Goal: Book appointment/travel/reservation

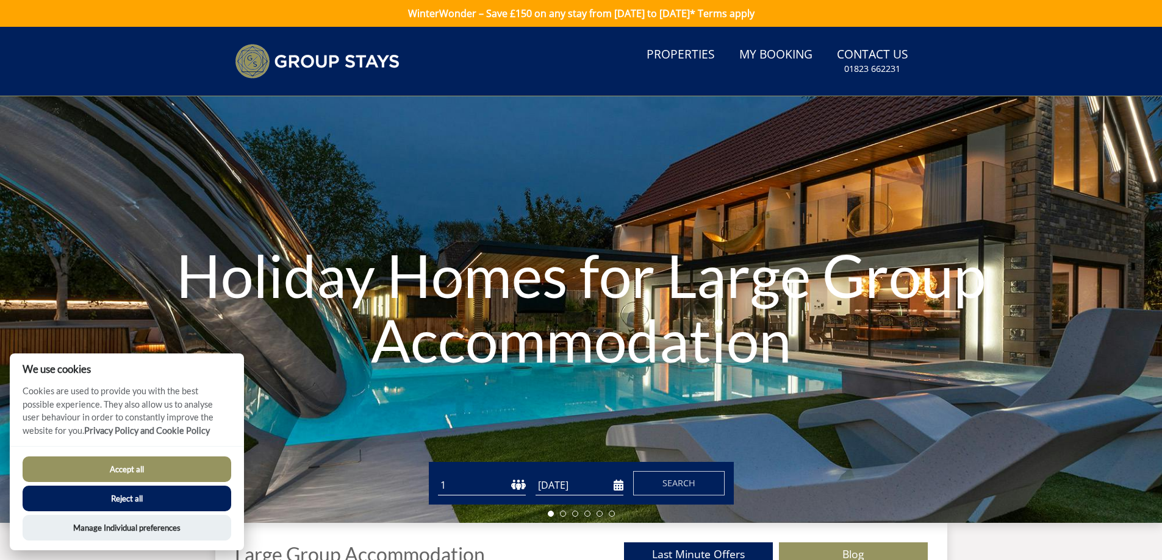
click at [198, 467] on button "Accept all" at bounding box center [127, 470] width 209 height 26
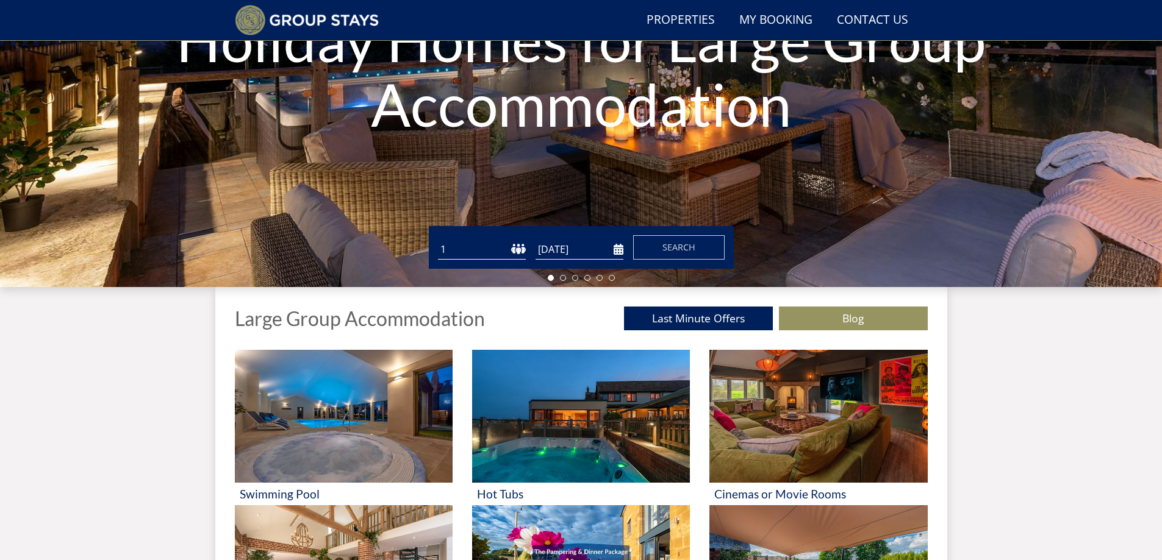
scroll to position [215, 0]
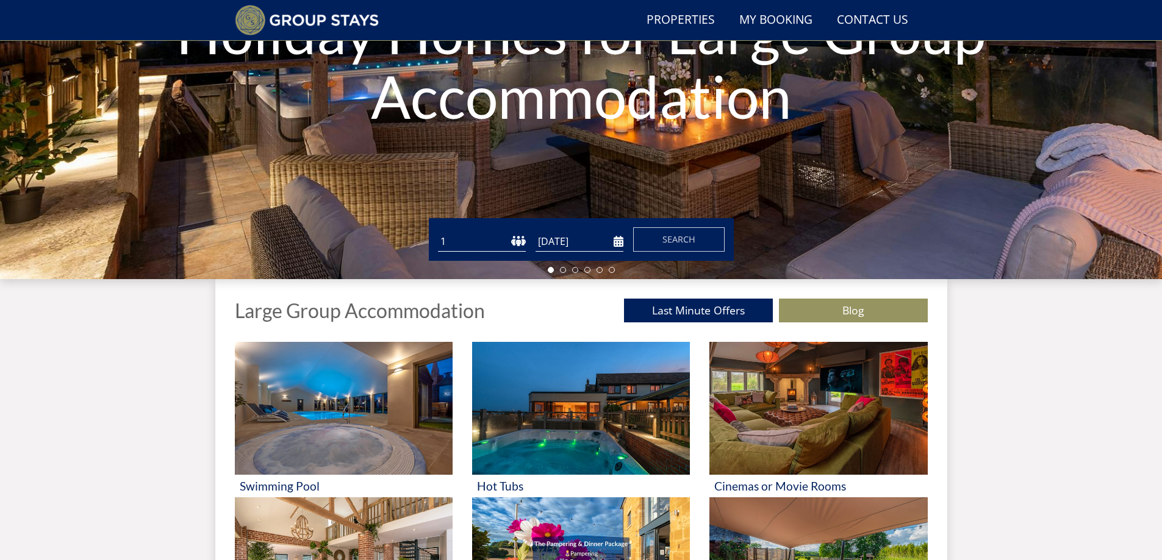
click at [522, 241] on select "1 2 3 4 5 6 7 8 9 10 11 12 13 14 15 16 17 18 19 20 21 22 23 24 25 26 27 28 29 3…" at bounding box center [482, 242] width 88 height 20
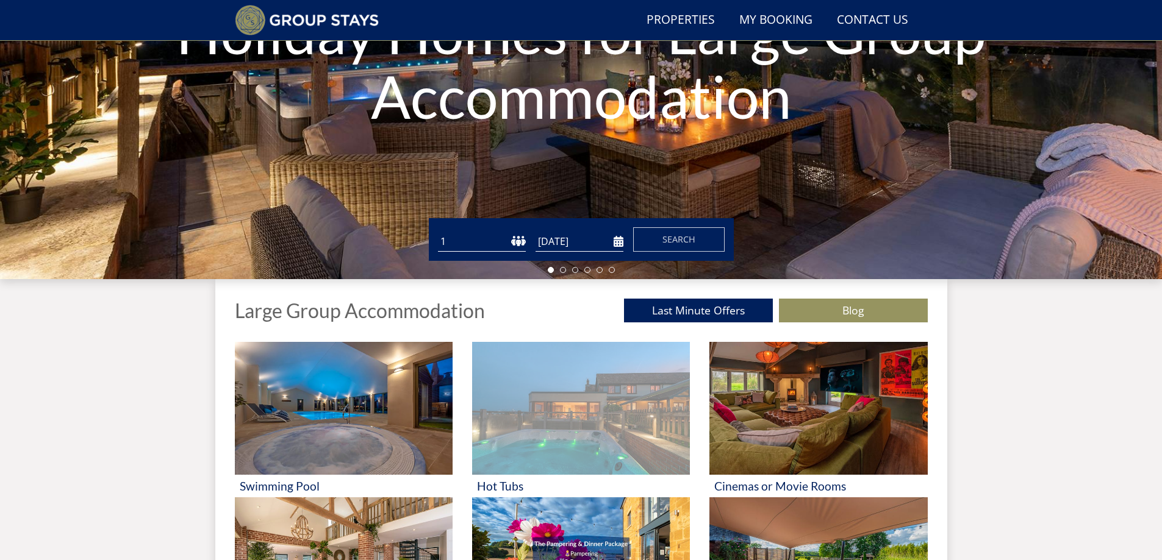
select select "22"
click at [438, 232] on select "1 2 3 4 5 6 7 8 9 10 11 12 13 14 15 16 17 18 19 20 21 22 23 24 25 26 27 28 29 3…" at bounding box center [482, 242] width 88 height 20
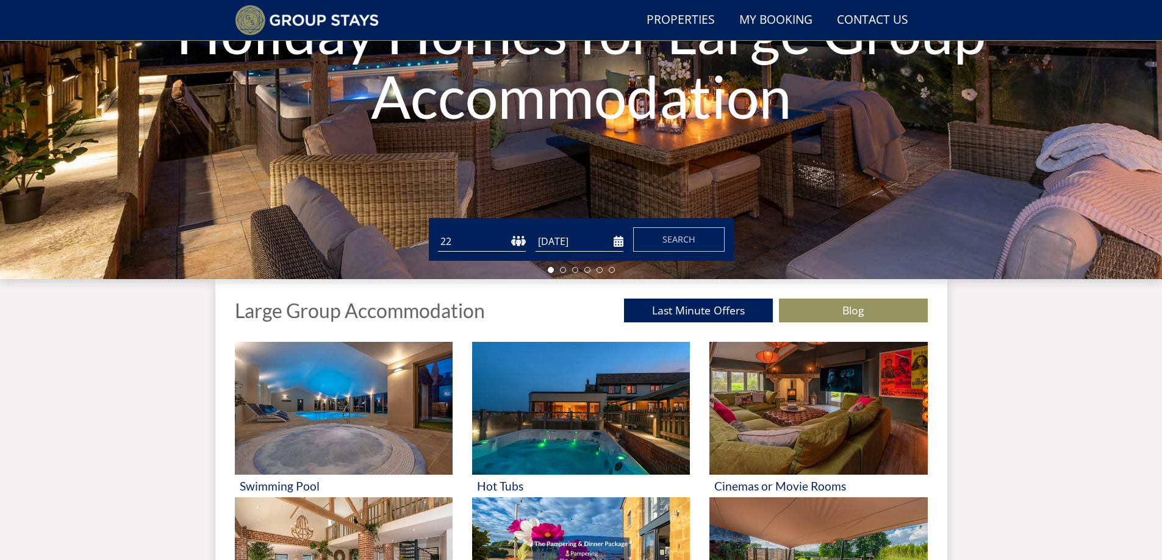
click at [620, 241] on input "[DATE]" at bounding box center [579, 242] width 88 height 20
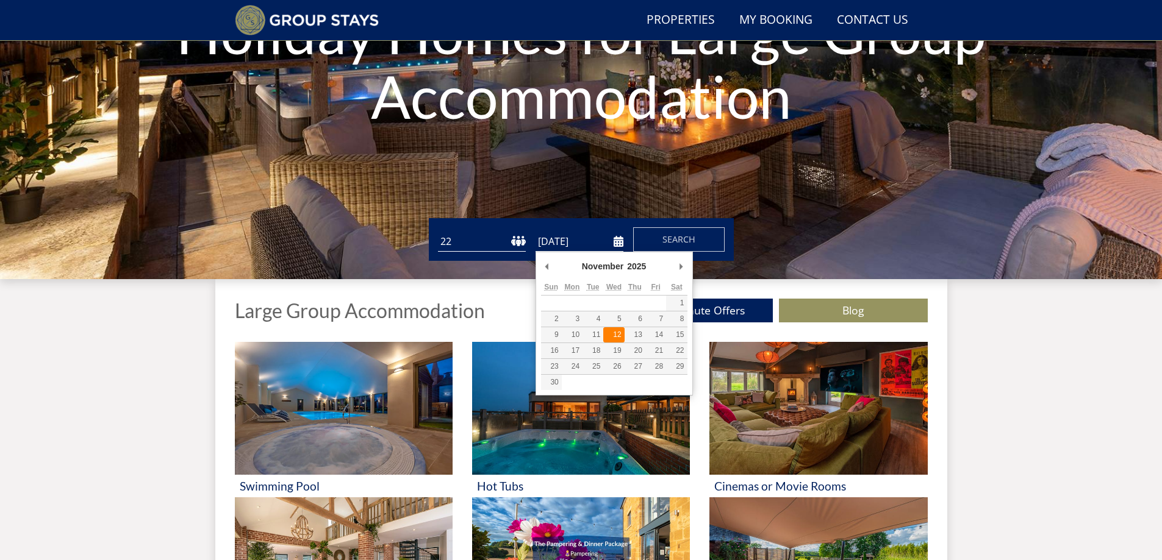
type input "[DATE]"
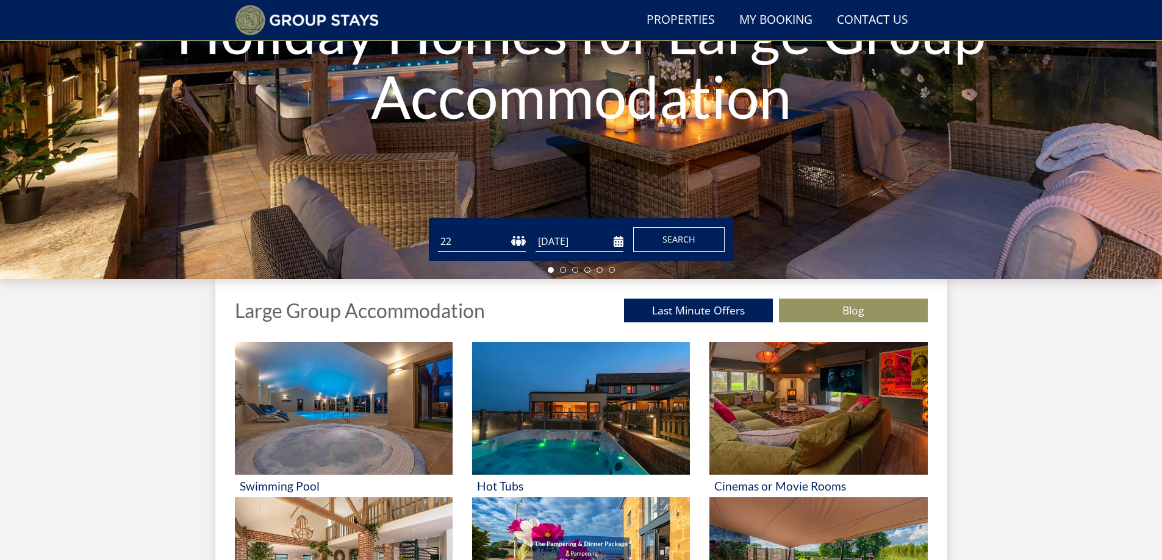
click at [657, 237] on button "Search" at bounding box center [678, 239] width 91 height 24
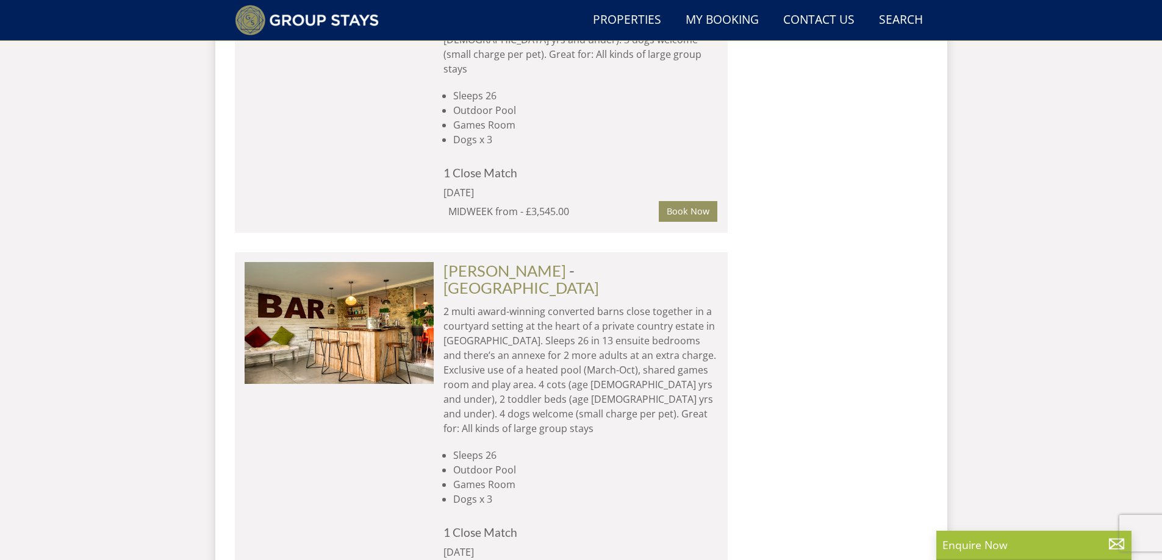
scroll to position [6351, 0]
